Goal: Task Accomplishment & Management: Use online tool/utility

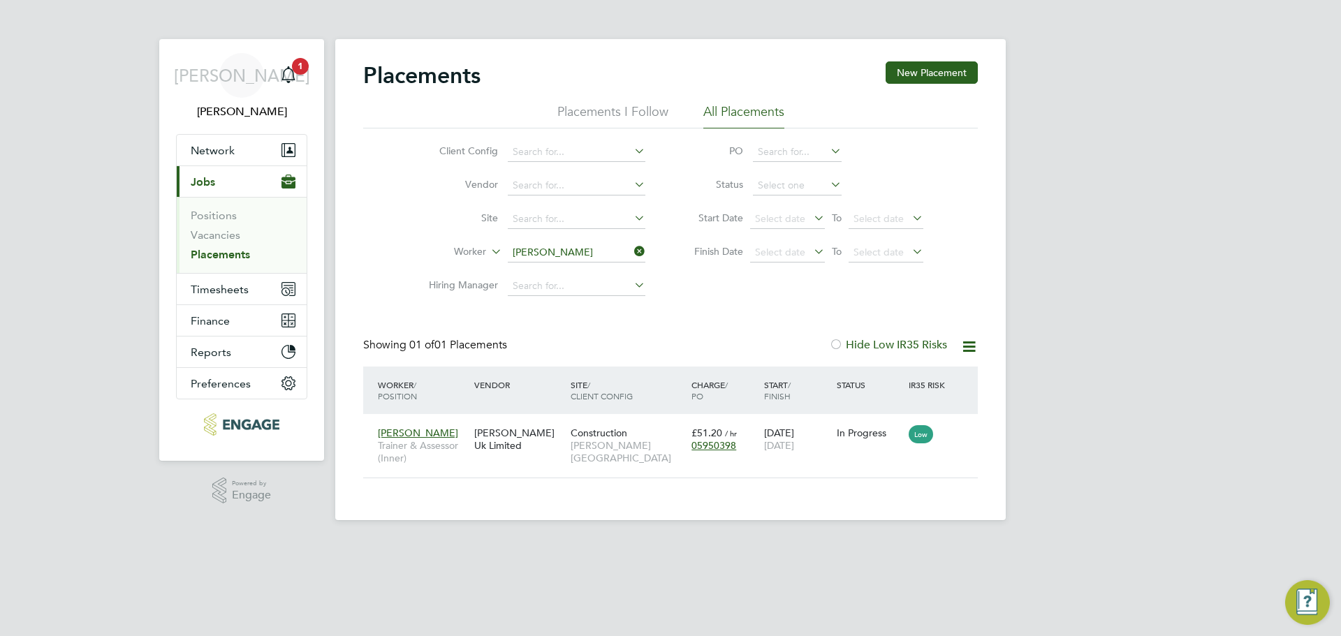
scroll to position [13, 66]
click at [220, 293] on span "Timesheets" at bounding box center [220, 289] width 58 height 13
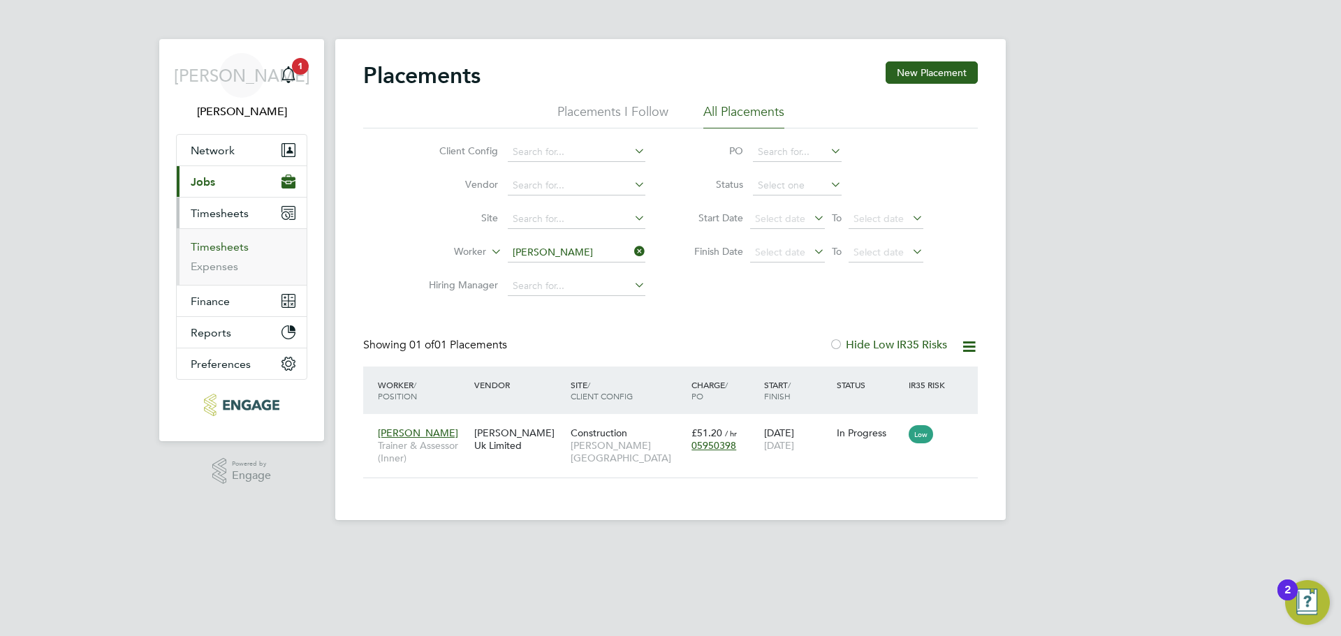
click at [240, 247] on link "Timesheets" at bounding box center [220, 246] width 58 height 13
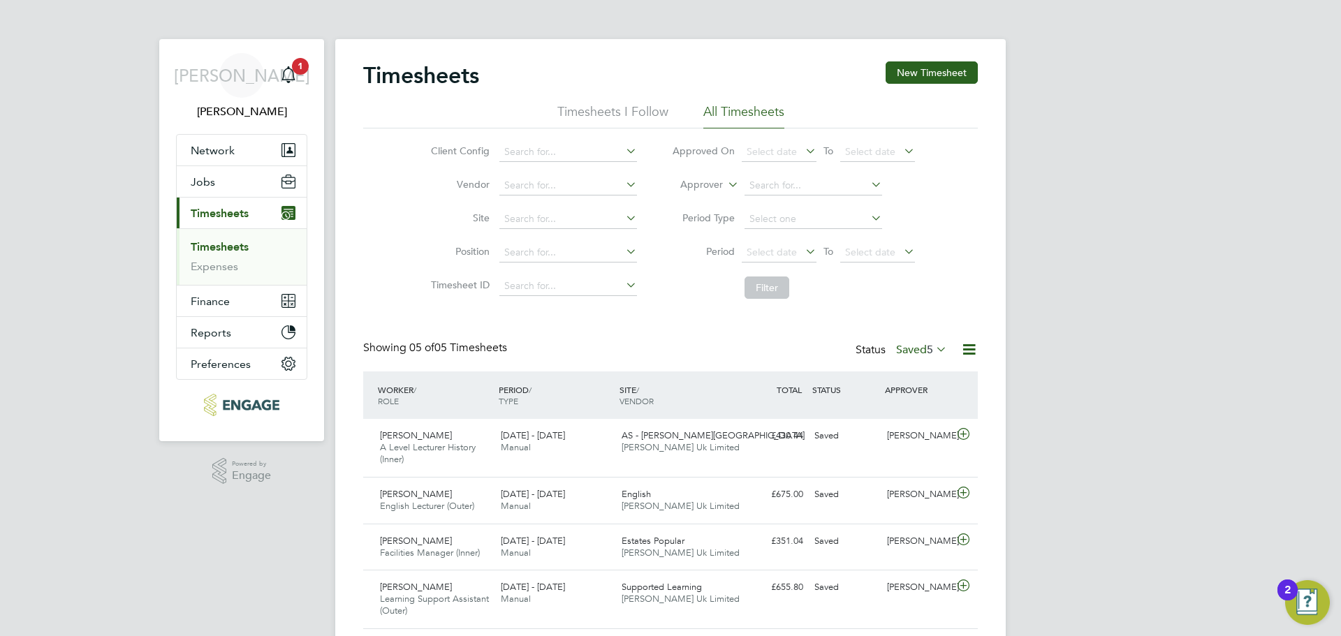
click at [913, 350] on label "Saved 5" at bounding box center [921, 350] width 51 height 14
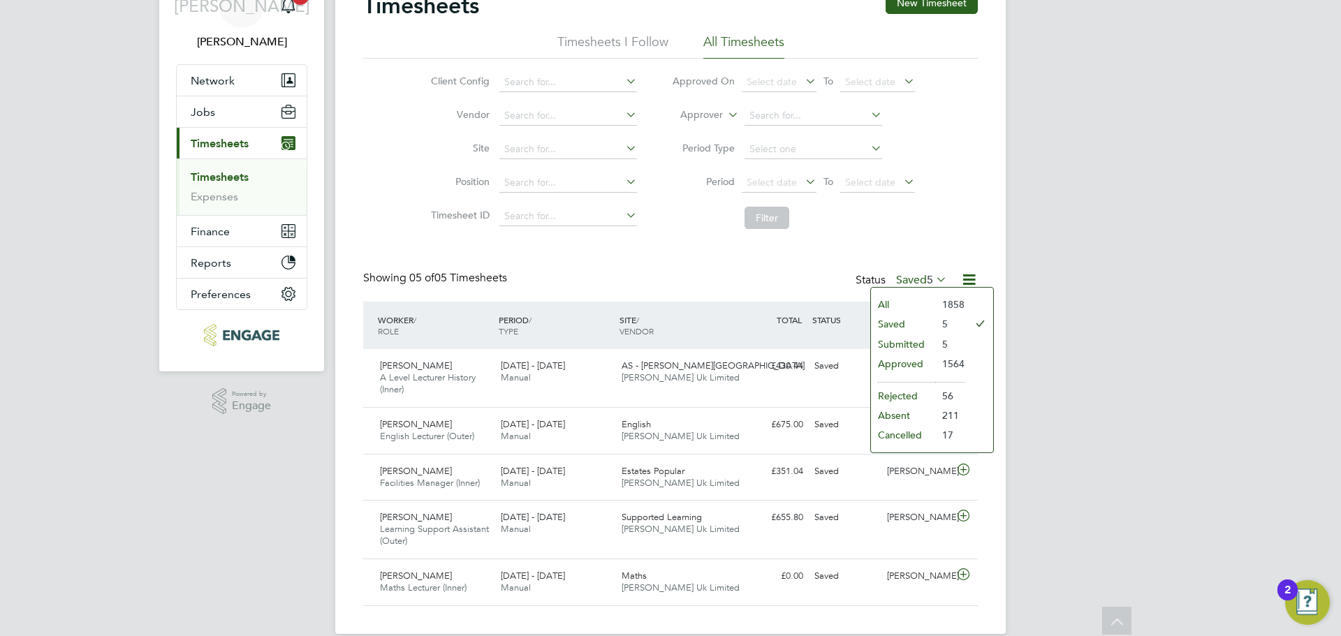
click at [897, 344] on li "Submitted" at bounding box center [903, 344] width 64 height 20
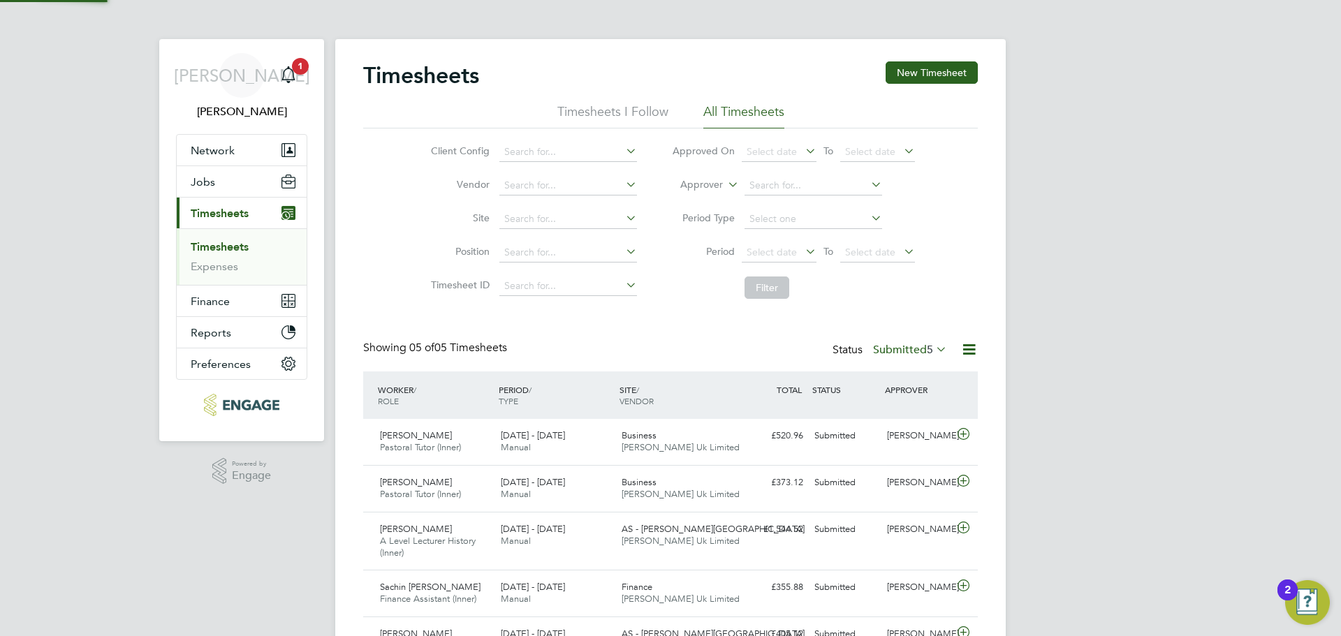
scroll to position [7, 7]
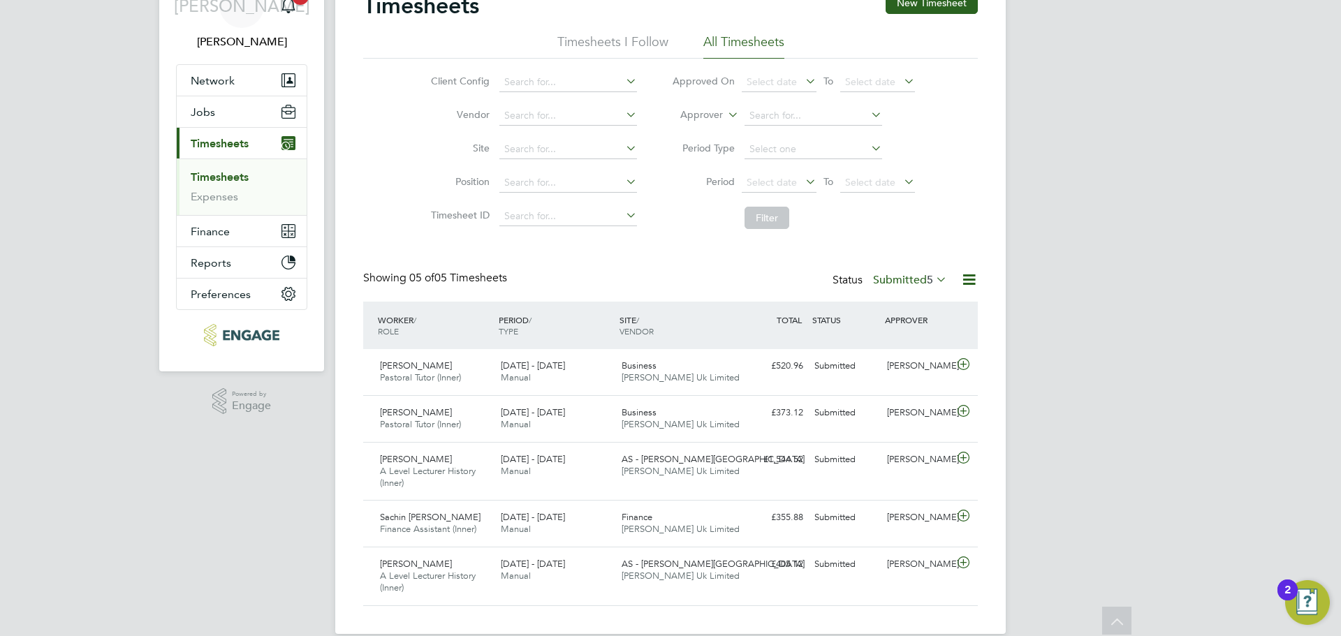
click at [914, 281] on label "Submitted 5" at bounding box center [910, 280] width 74 height 14
click at [907, 321] on li "Saved" at bounding box center [891, 324] width 64 height 20
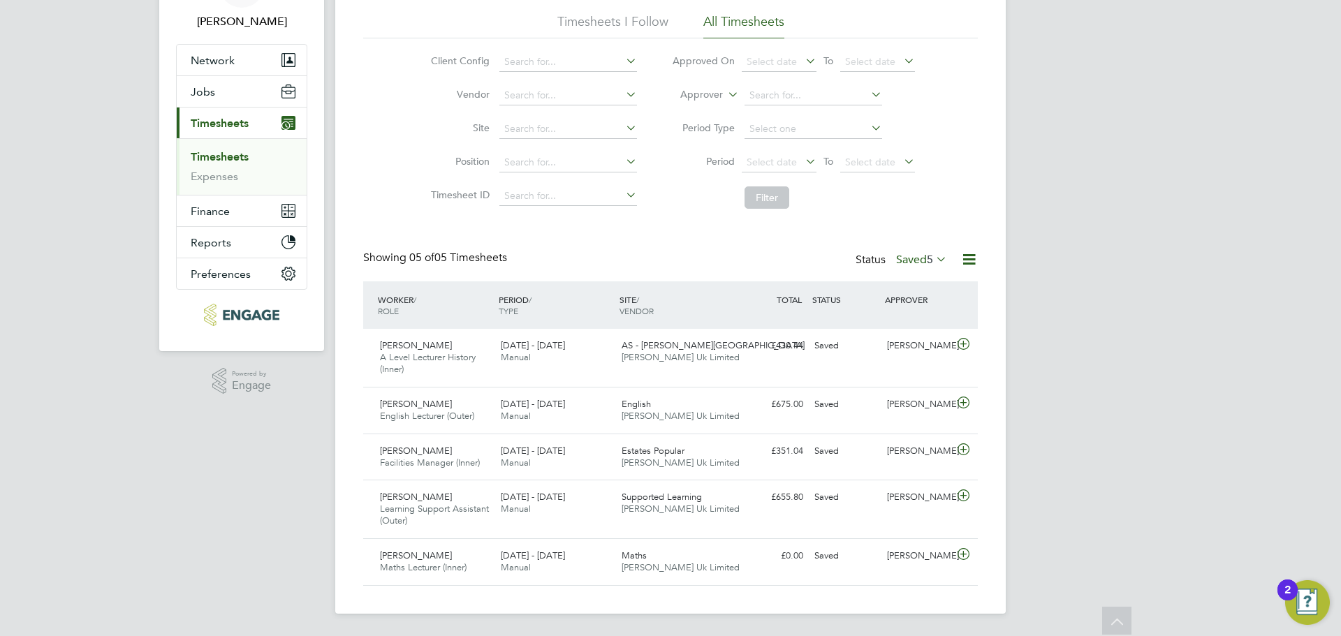
click at [911, 258] on label "Saved 5" at bounding box center [921, 260] width 51 height 14
click at [940, 283] on li "1858" at bounding box center [949, 284] width 29 height 20
drag, startPoint x: 943, startPoint y: 270, endPoint x: 935, endPoint y: 260, distance: 13.4
click at [943, 270] on div "Status Saved 5" at bounding box center [902, 261] width 94 height 20
click at [933, 259] on icon at bounding box center [933, 259] width 0 height 20
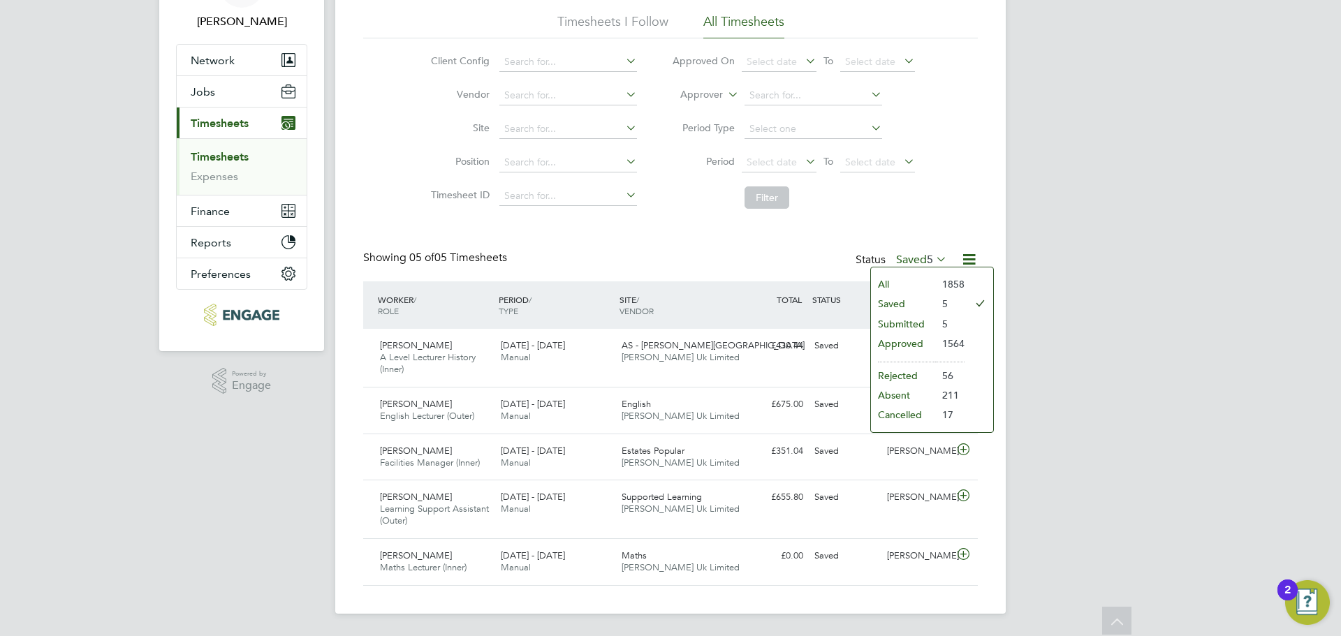
click at [887, 279] on li "All" at bounding box center [903, 284] width 64 height 20
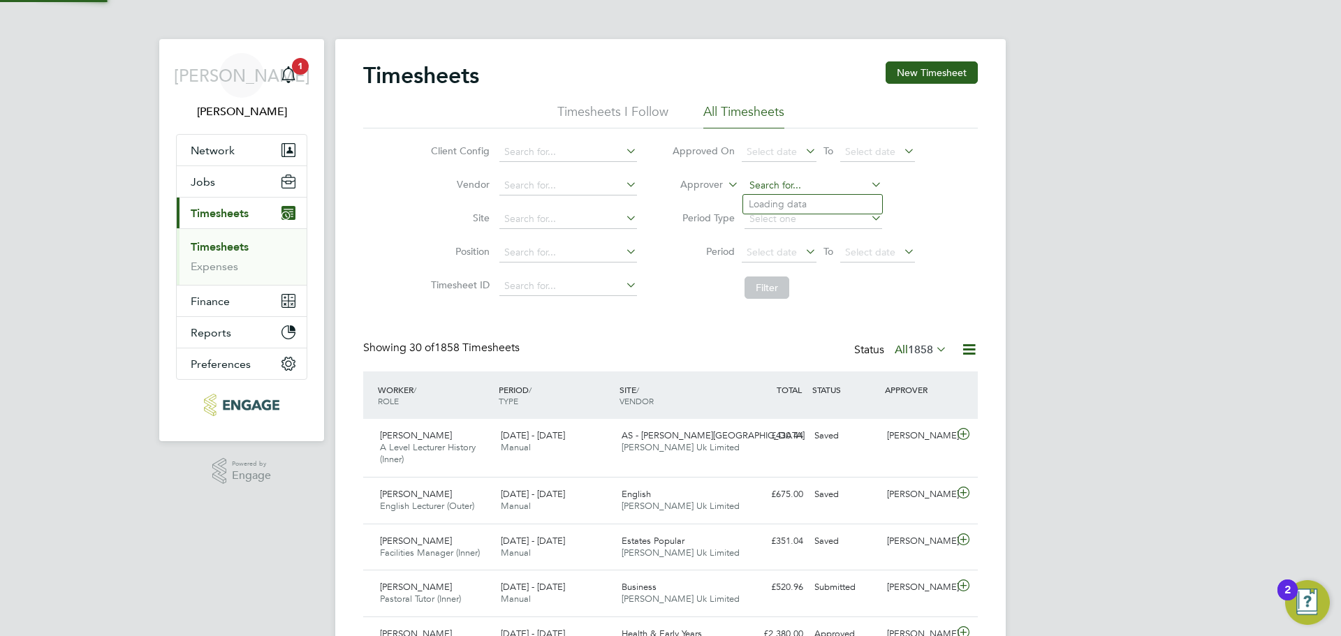
click at [825, 188] on input at bounding box center [813, 186] width 138 height 20
type input "u"
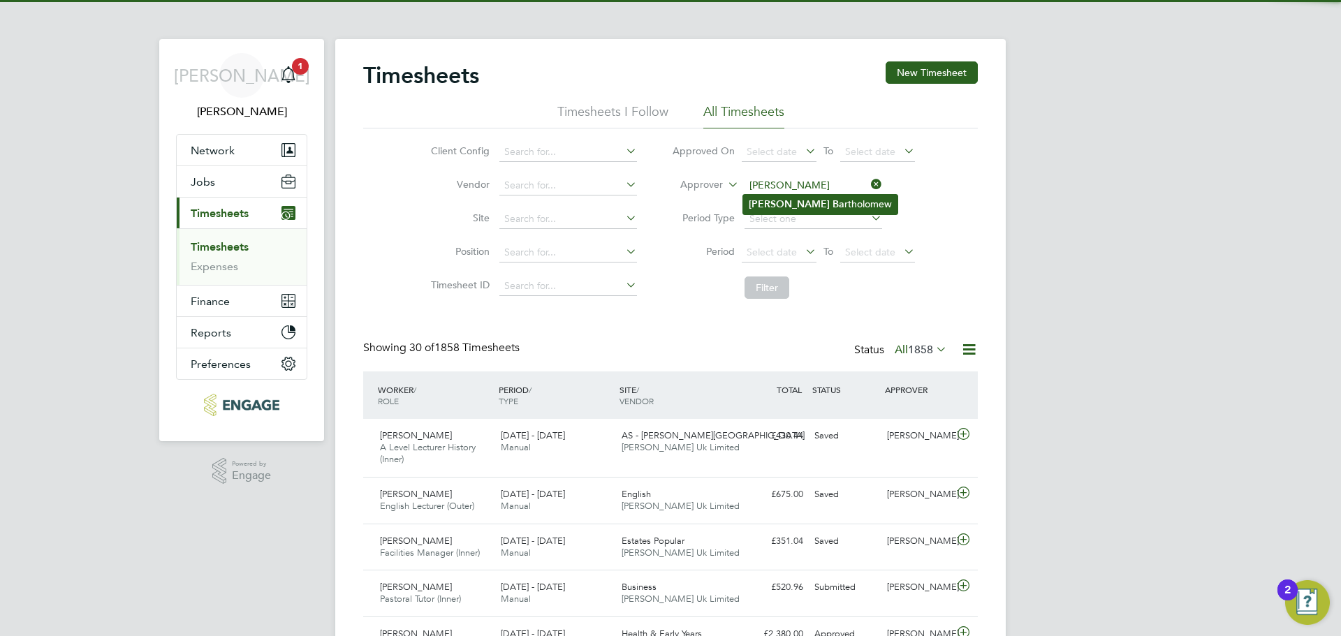
click at [805, 200] on li "Ian Ba rtholomew" at bounding box center [820, 204] width 154 height 19
type input "[PERSON_NAME]"
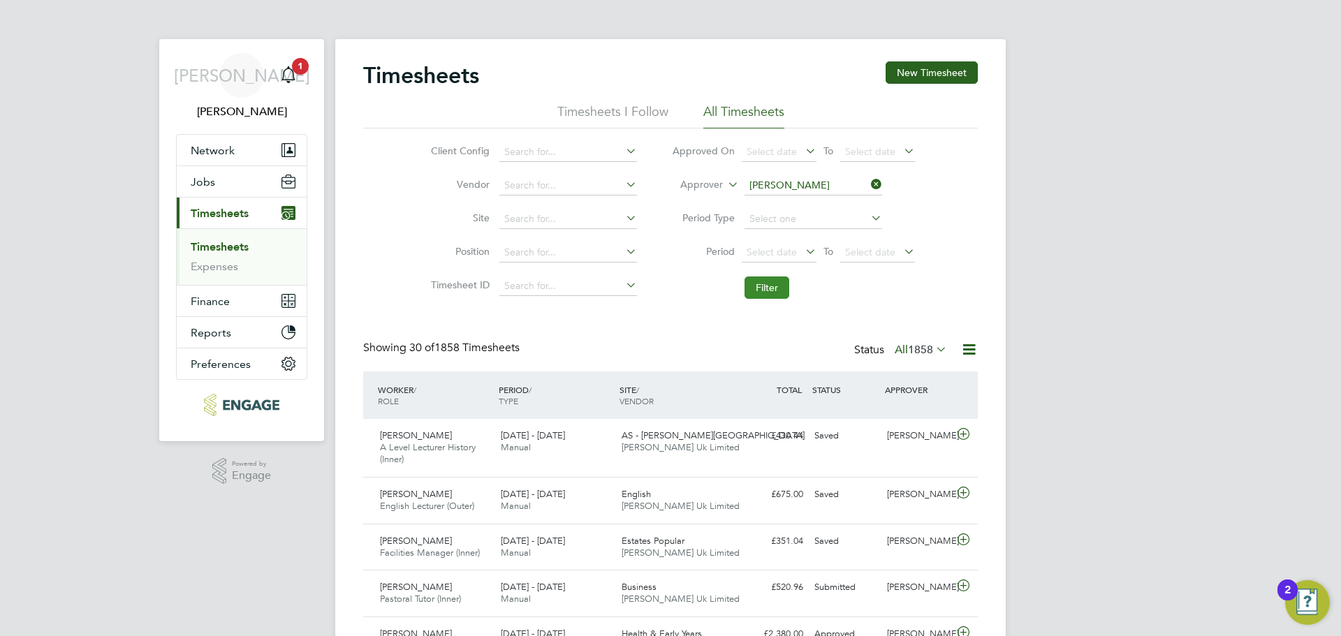
click at [765, 295] on button "Filter" at bounding box center [766, 287] width 45 height 22
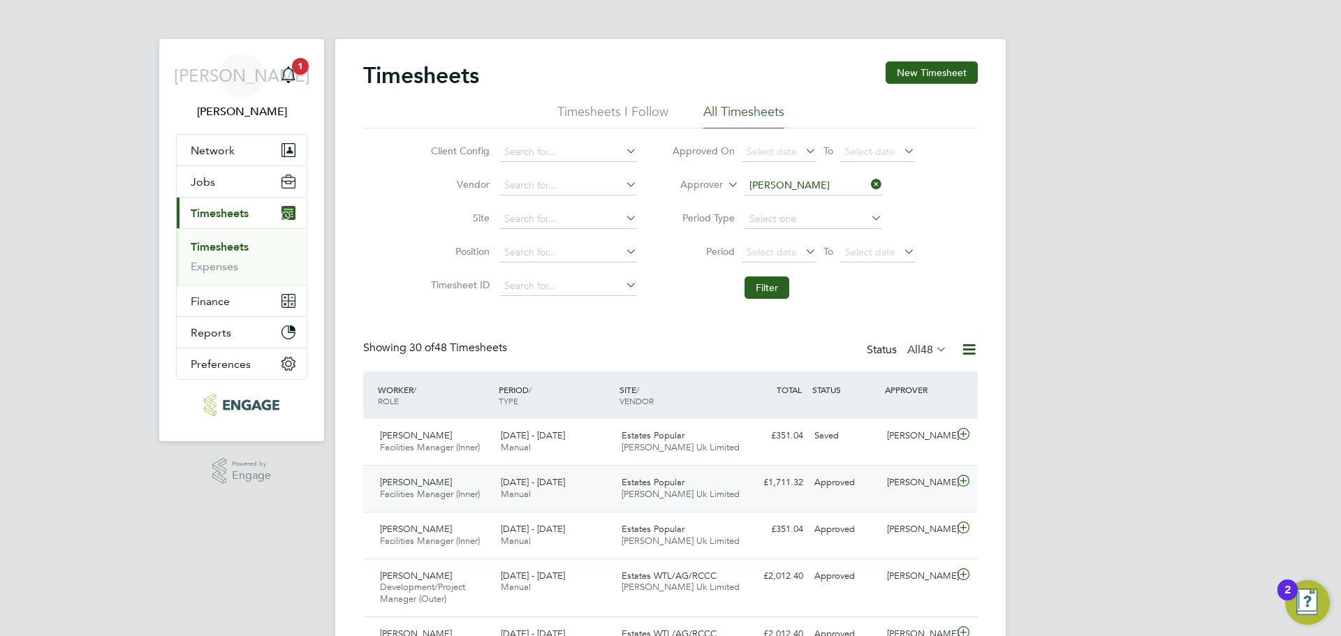
click at [613, 484] on div "25 - 31 Aug 2025 Manual" at bounding box center [555, 488] width 121 height 35
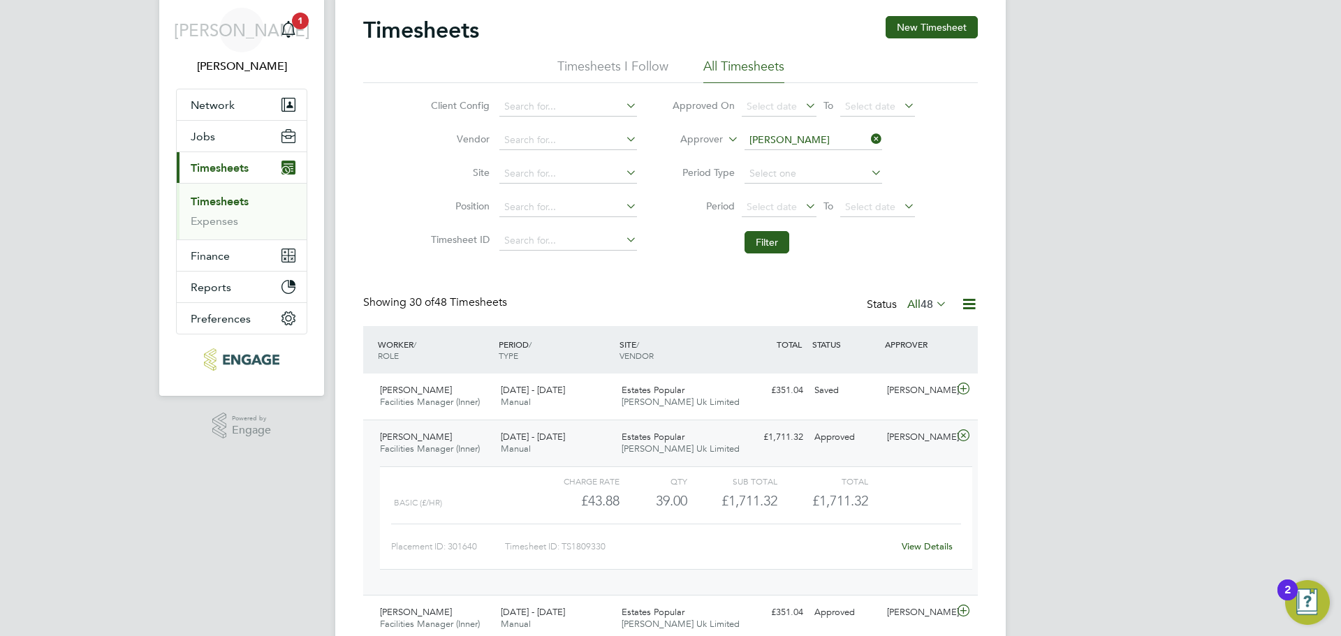
scroll to position [70, 0]
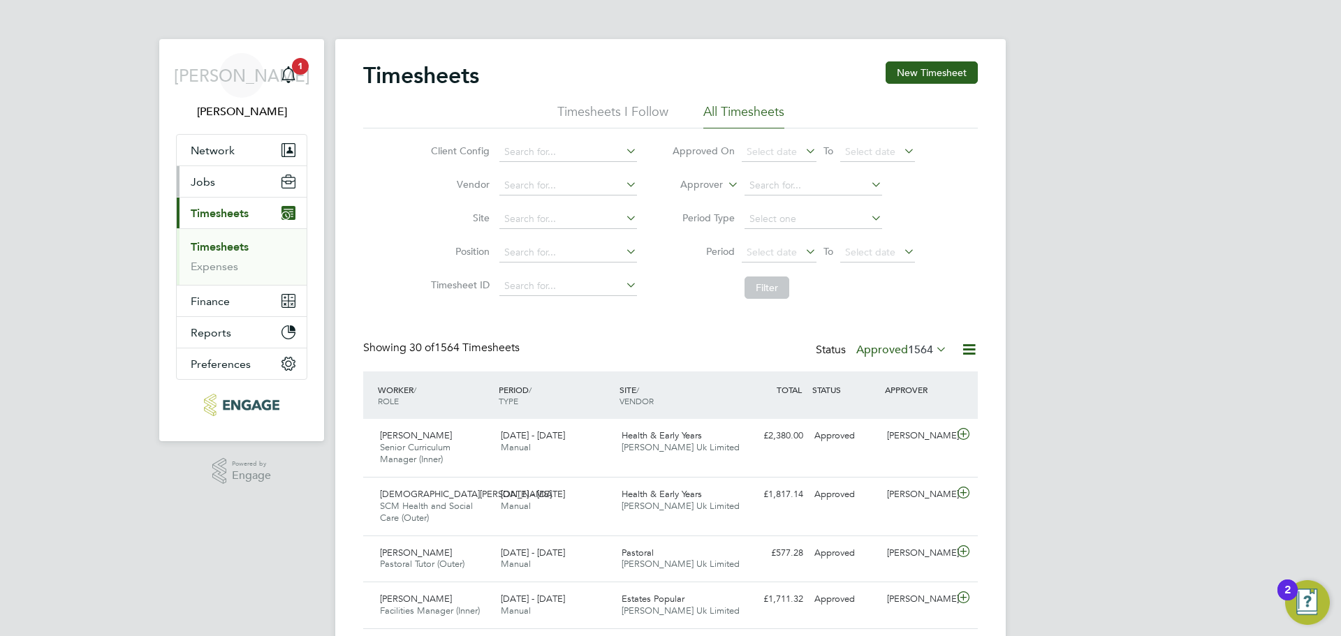
click at [216, 182] on button "Jobs" at bounding box center [242, 181] width 130 height 31
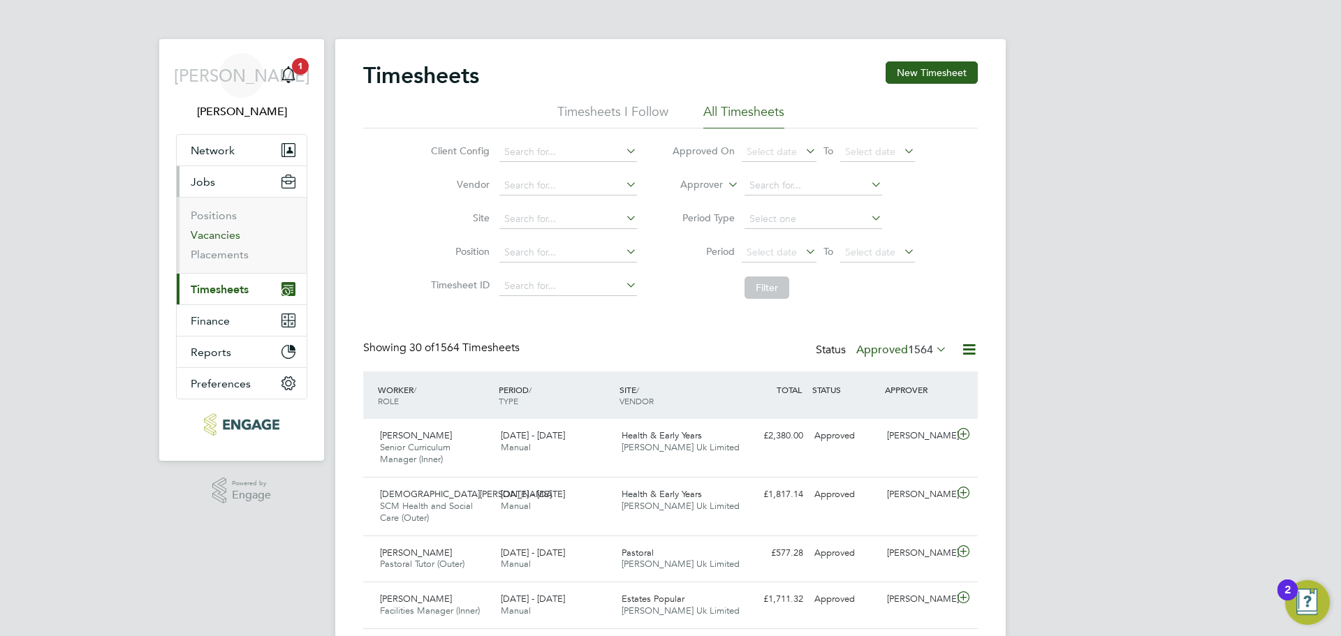
click at [200, 239] on link "Vacancies" at bounding box center [216, 234] width 50 height 13
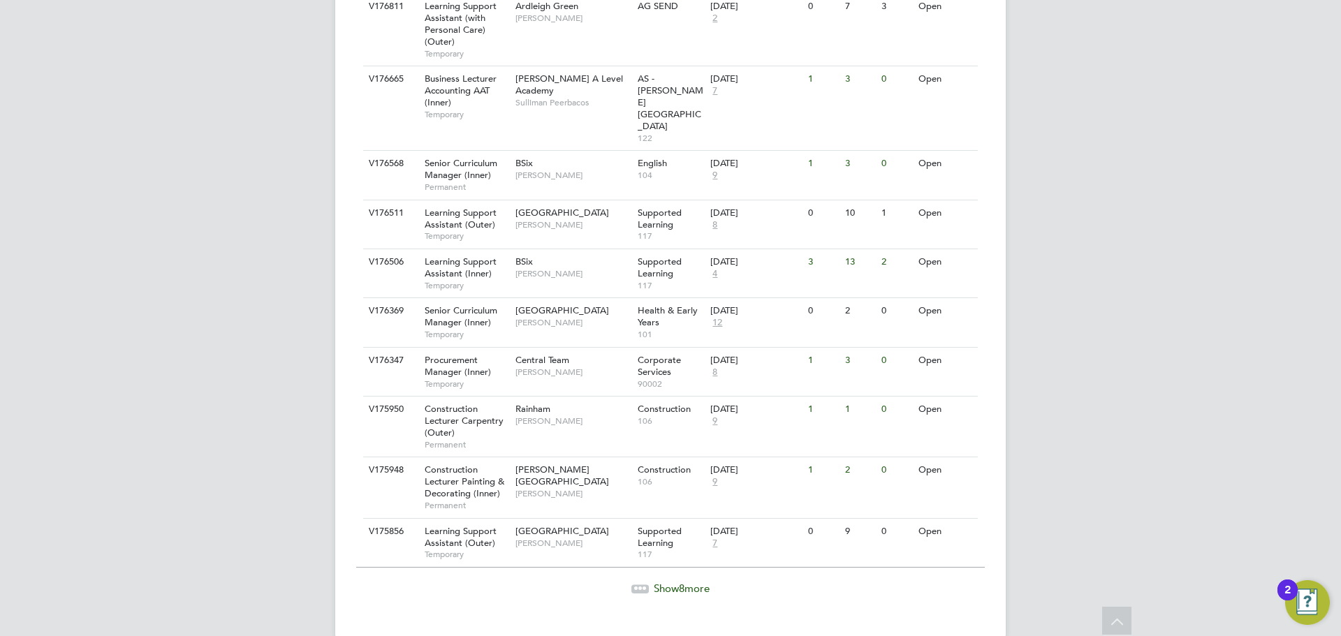
click at [691, 561] on div "Show 8 more" at bounding box center [670, 578] width 628 height 34
click at [677, 582] on span "Show 8 more" at bounding box center [682, 588] width 56 height 13
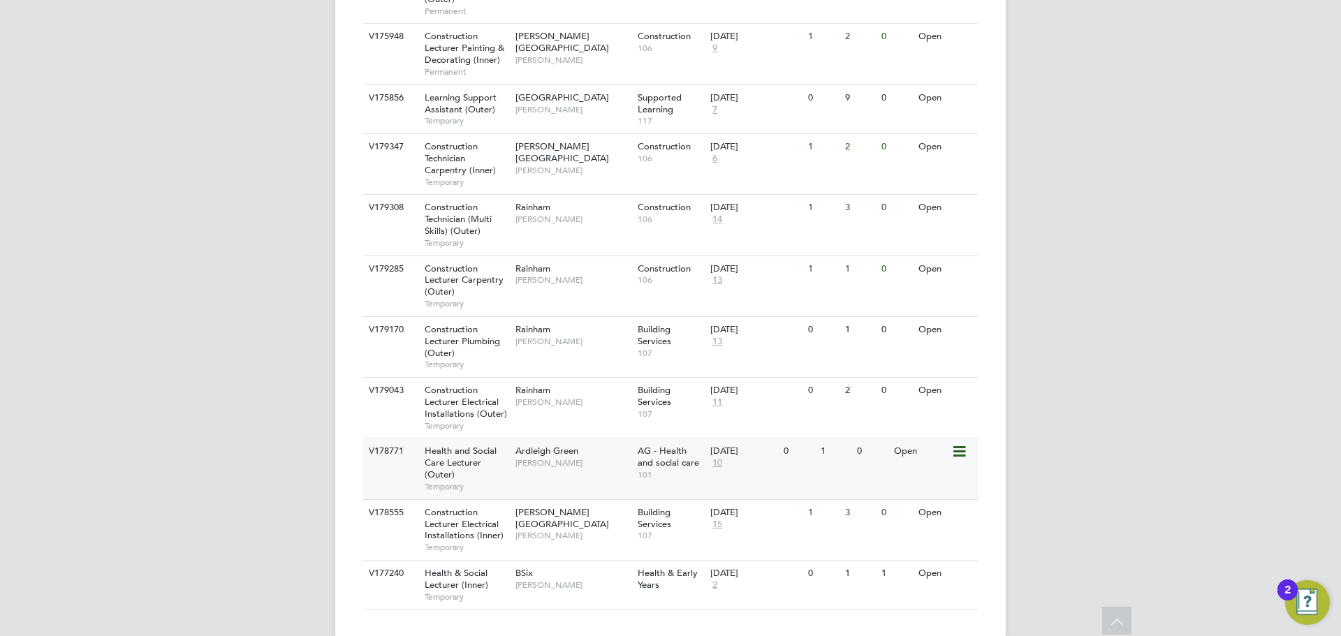
click at [511, 442] on div "V178771 Health and Social Care Lecturer (Outer) Temporary Ardleigh Green [PERSO…" at bounding box center [670, 468] width 614 height 61
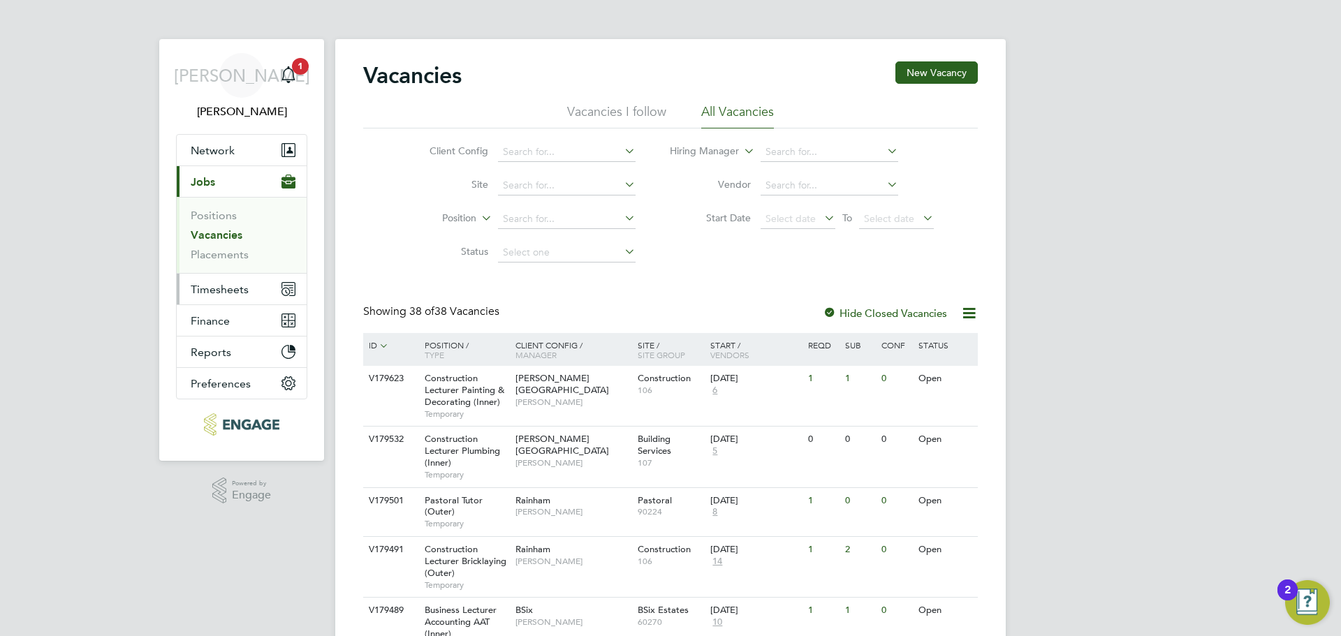
click at [215, 280] on button "Timesheets" at bounding box center [242, 289] width 130 height 31
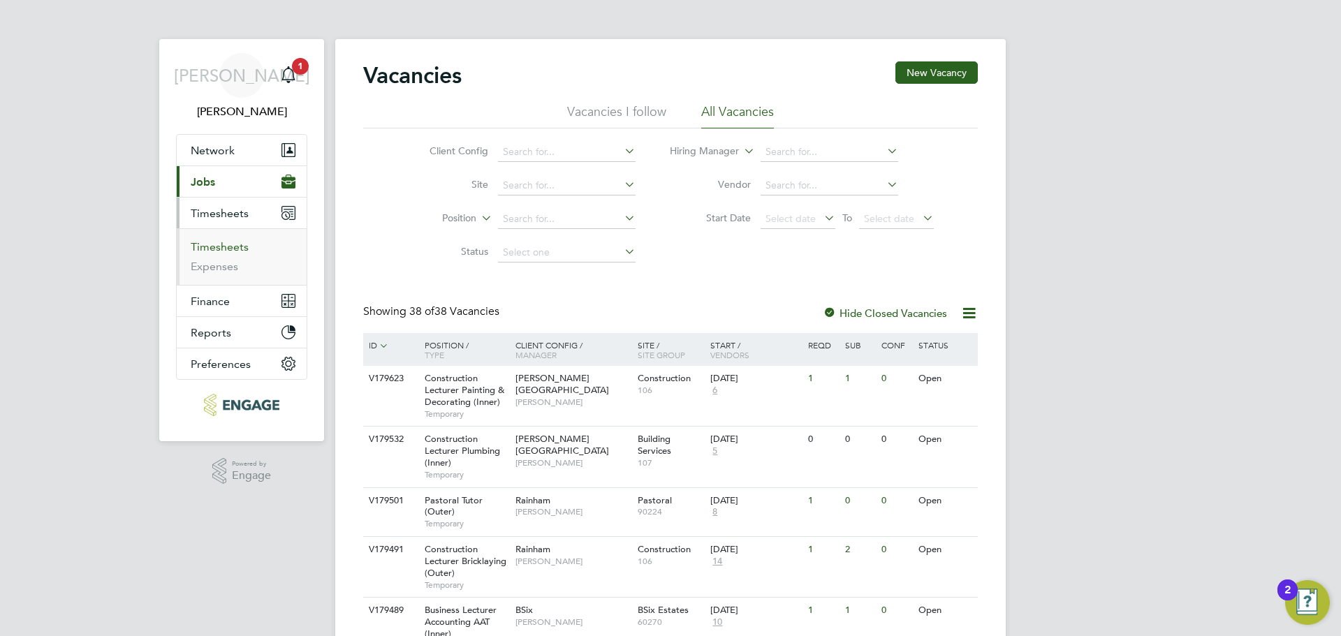
click at [233, 247] on link "Timesheets" at bounding box center [220, 246] width 58 height 13
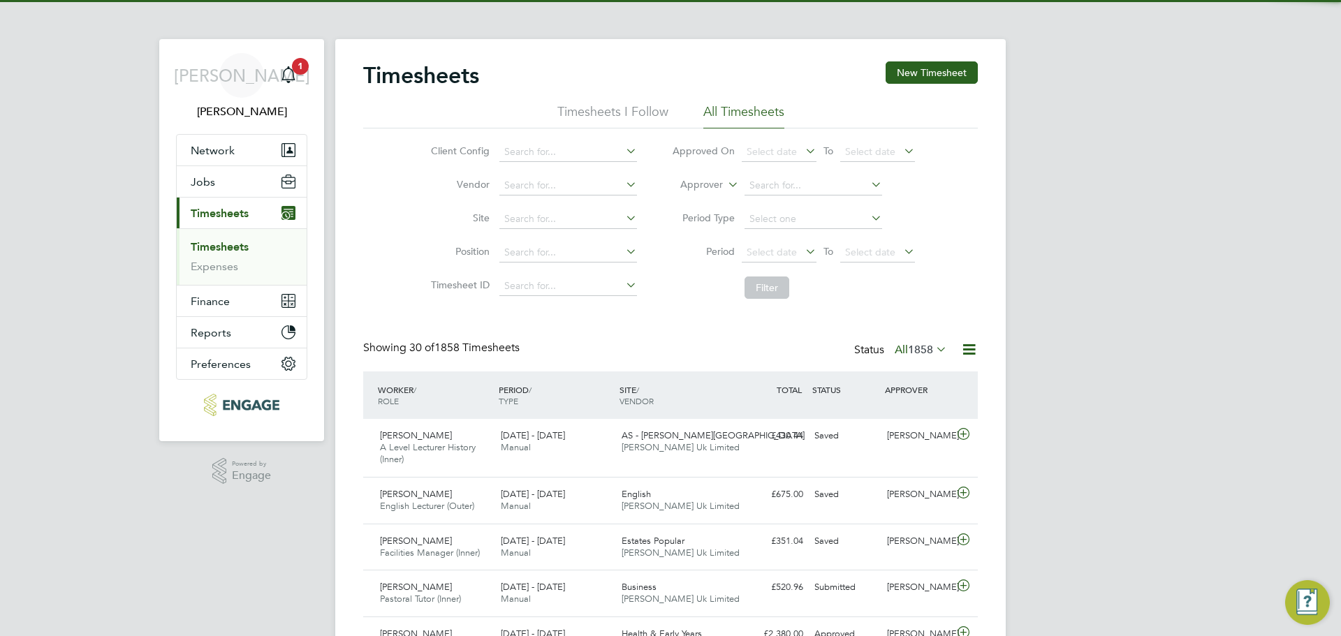
scroll to position [36, 121]
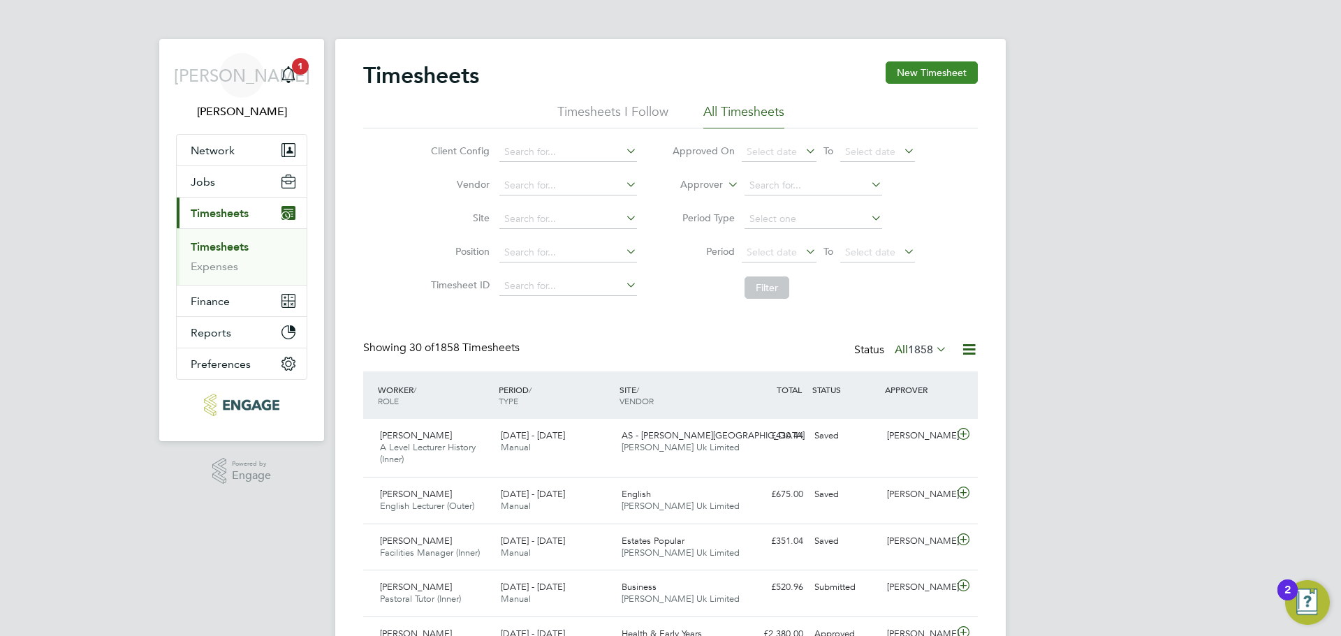
click at [951, 73] on button "New Timesheet" at bounding box center [931, 72] width 92 height 22
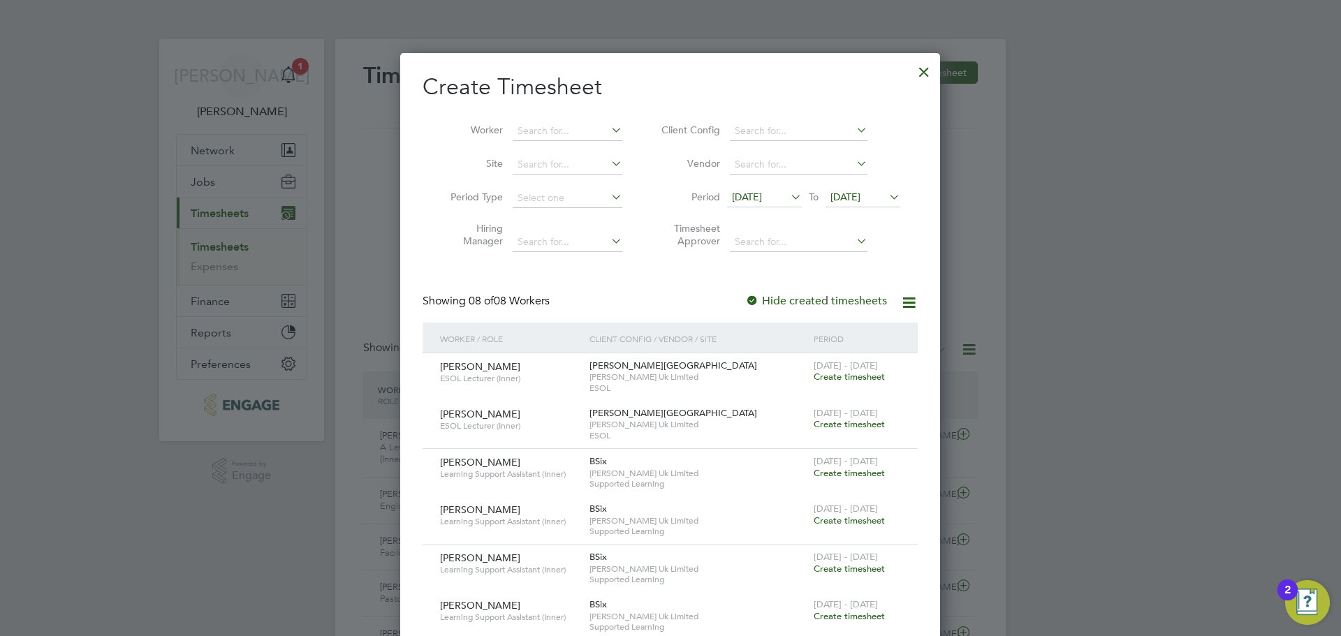
click at [762, 195] on span "[DATE]" at bounding box center [747, 197] width 30 height 13
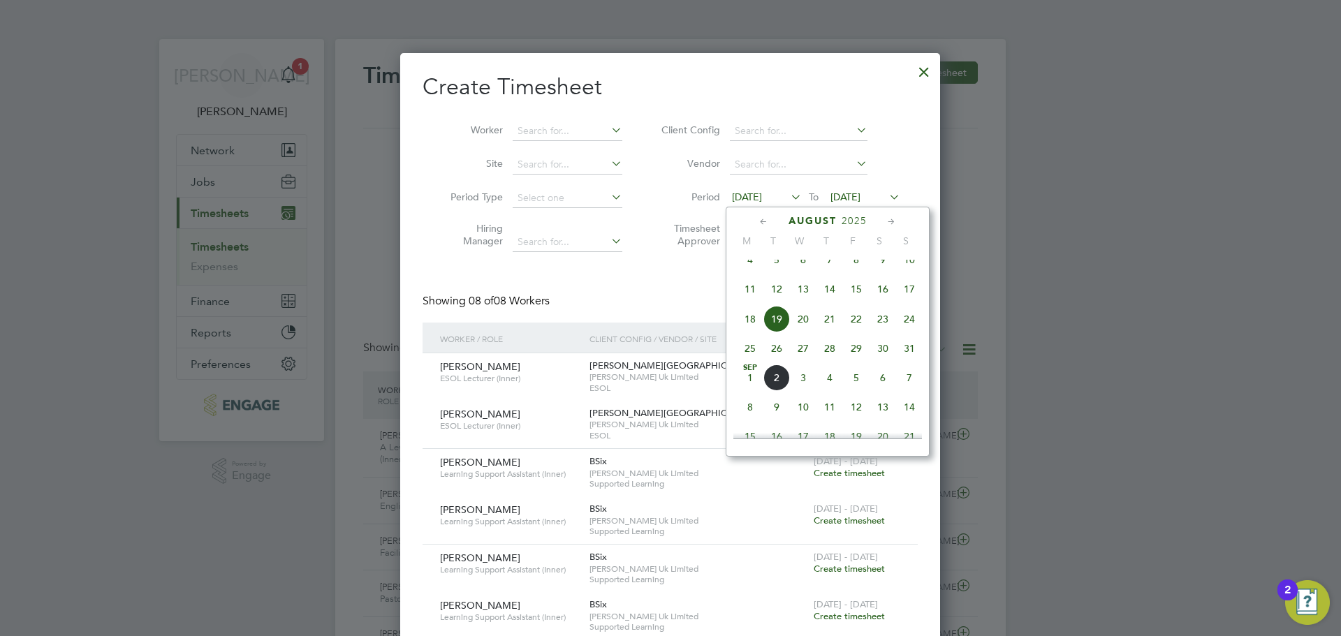
click at [751, 362] on span "25" at bounding box center [750, 348] width 27 height 27
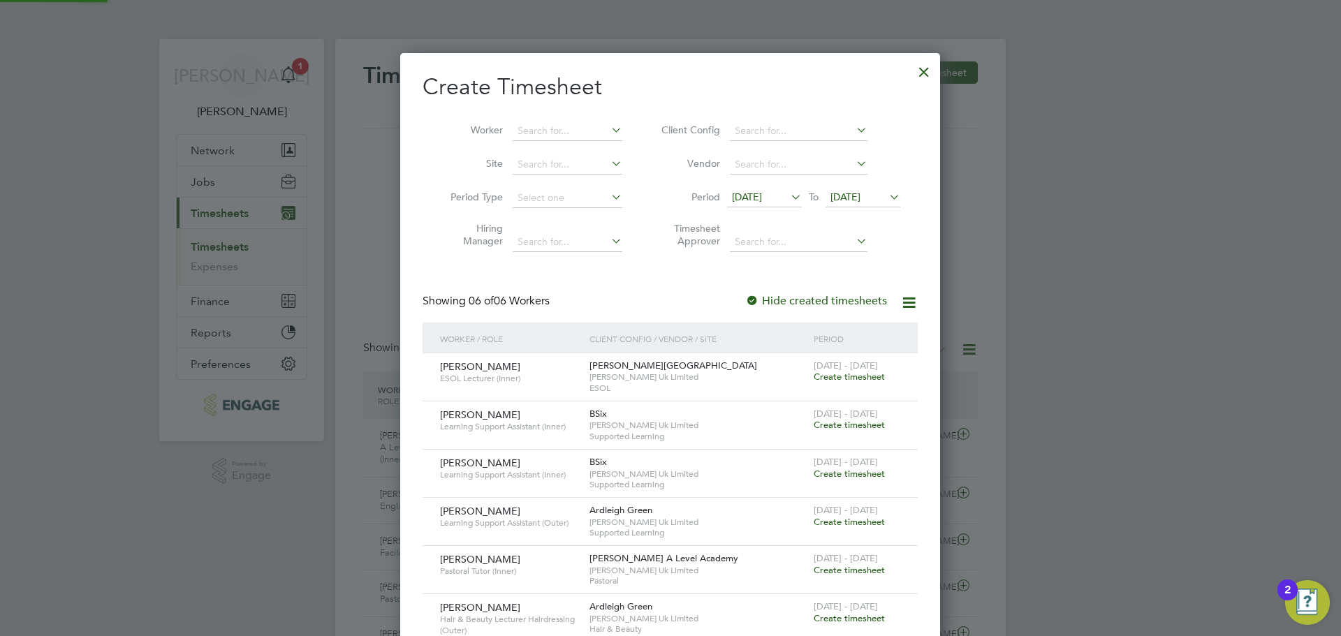
click at [864, 210] on li "Period [DATE] To [DATE]" at bounding box center [779, 199] width 278 height 34
click at [860, 197] on span "[DATE]" at bounding box center [845, 197] width 30 height 13
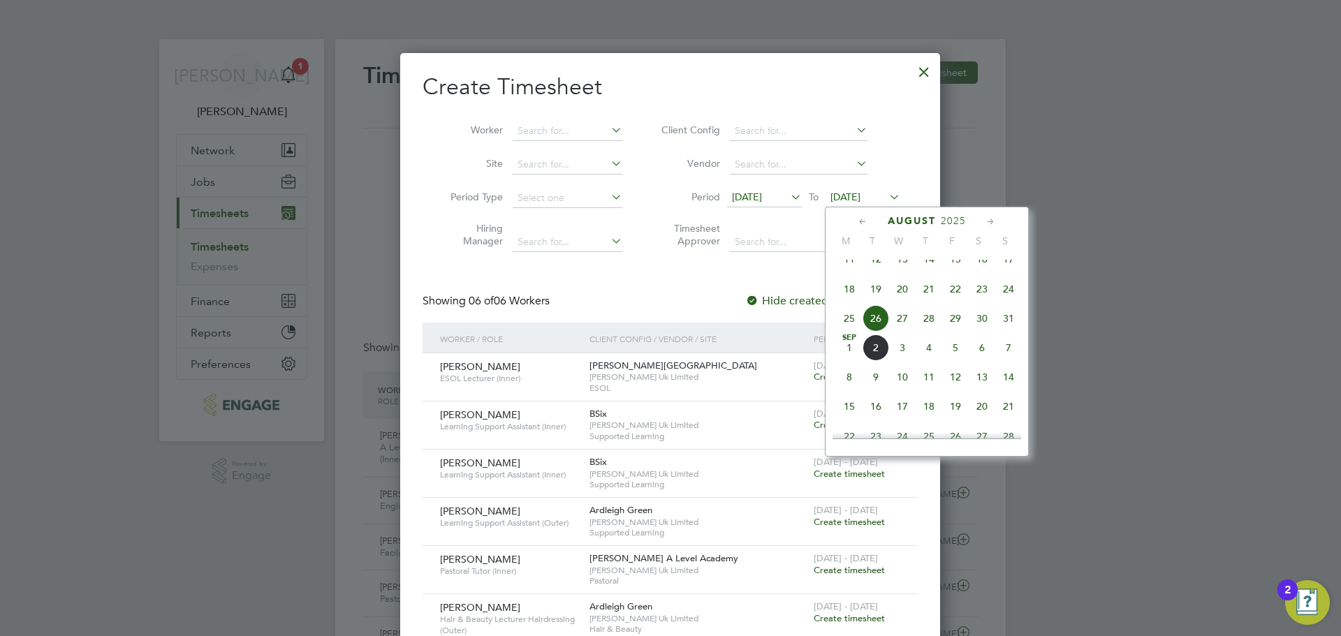
click at [1016, 330] on span "31" at bounding box center [1008, 318] width 27 height 27
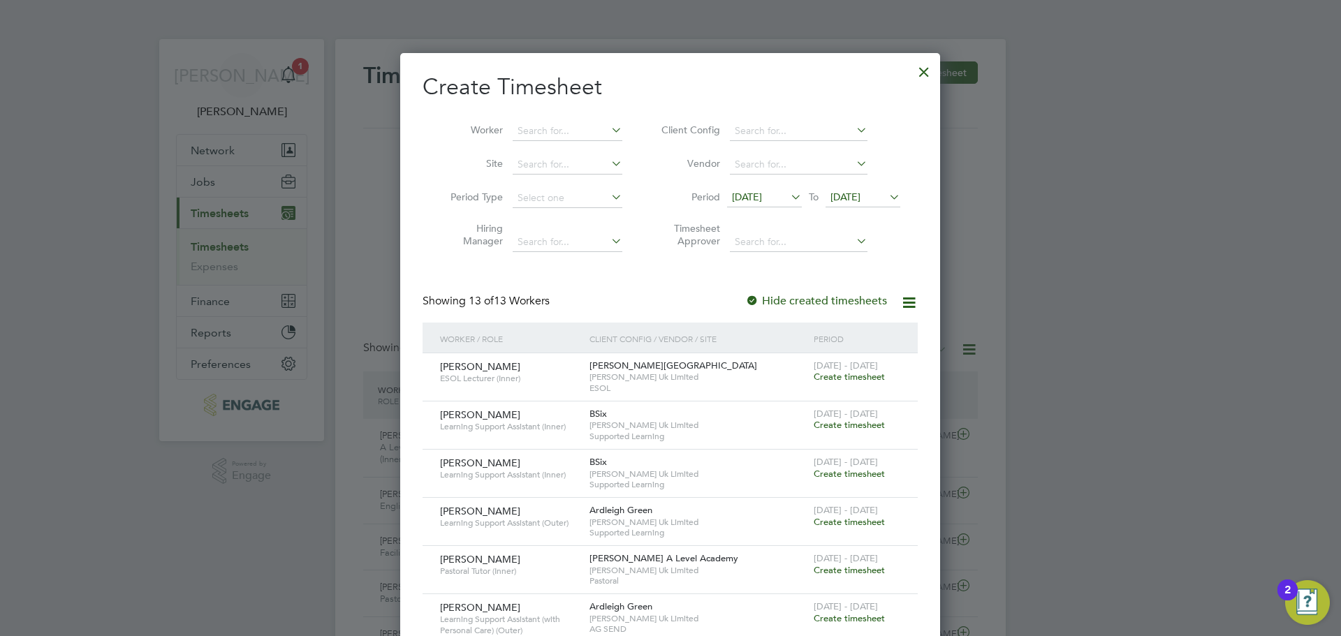
drag, startPoint x: 931, startPoint y: 71, endPoint x: 806, endPoint y: 64, distance: 124.4
click at [930, 71] on div at bounding box center [923, 68] width 25 height 25
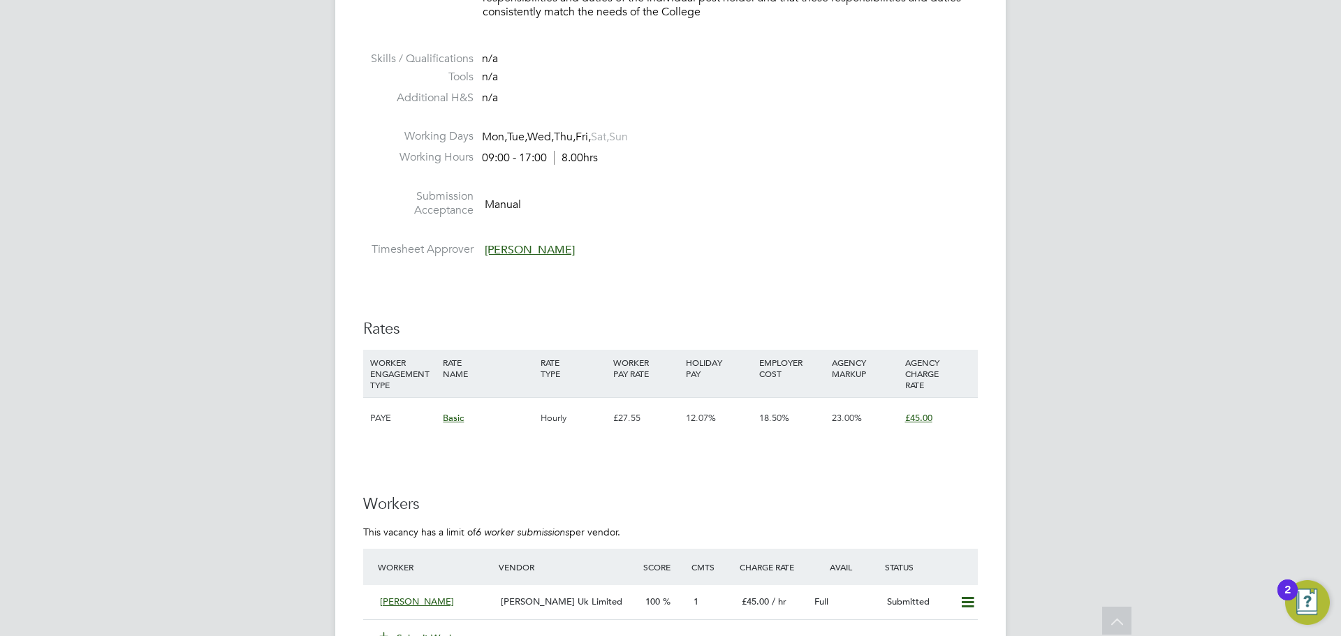
scroll to position [1969, 0]
